Goal: Register for event/course

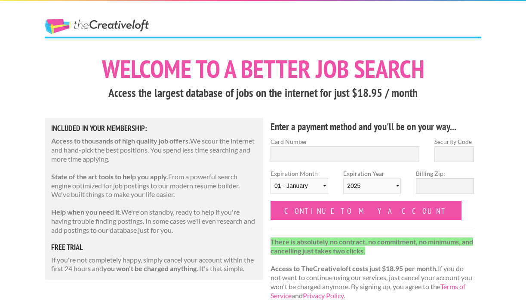
click at [124, 24] on link "The Creative Loft" at bounding box center [97, 26] width 104 height 15
click at [62, 26] on link "The Creative Loft" at bounding box center [97, 26] width 104 height 15
